Goal: Communication & Community: Answer question/provide support

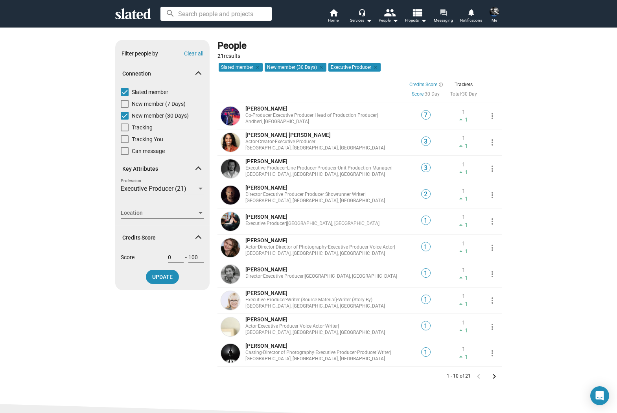
click at [443, 19] on span "Messaging" at bounding box center [443, 20] width 19 height 9
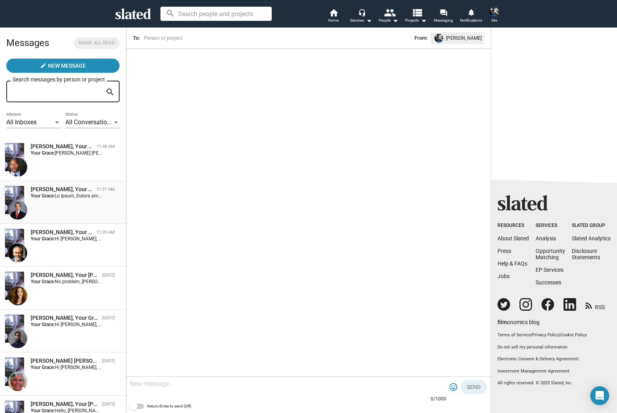
click at [57, 202] on div "[PERSON_NAME], Your [PERSON_NAME] 11:21 AM Your Grace:" at bounding box center [63, 202] width 116 height 33
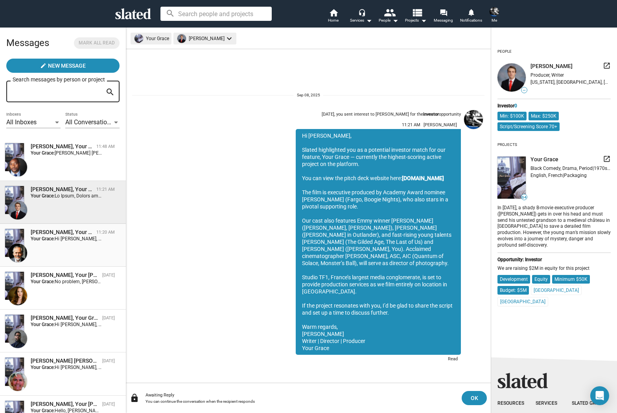
click at [57, 246] on div "[PERSON_NAME], Your [PERSON_NAME] 11:20 AM Your Grace:" at bounding box center [63, 245] width 116 height 33
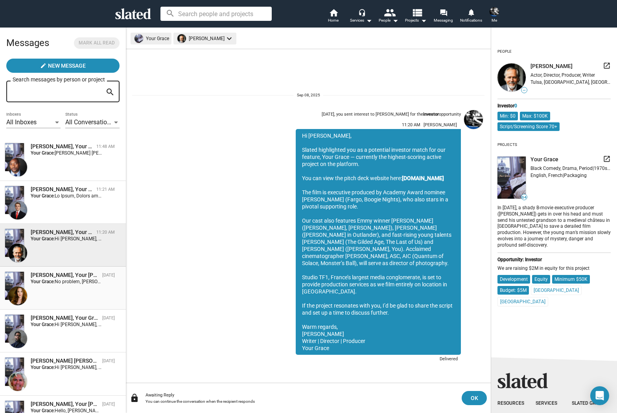
click at [60, 284] on span "No problem, [PERSON_NAME]. Look forward to your thoughts when you get a chance.…" at bounding box center [454, 282] width 798 height 6
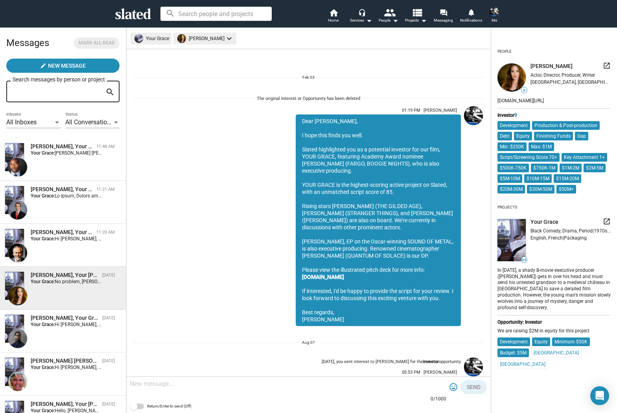
scroll to position [857, 0]
